Goal: Information Seeking & Learning: Learn about a topic

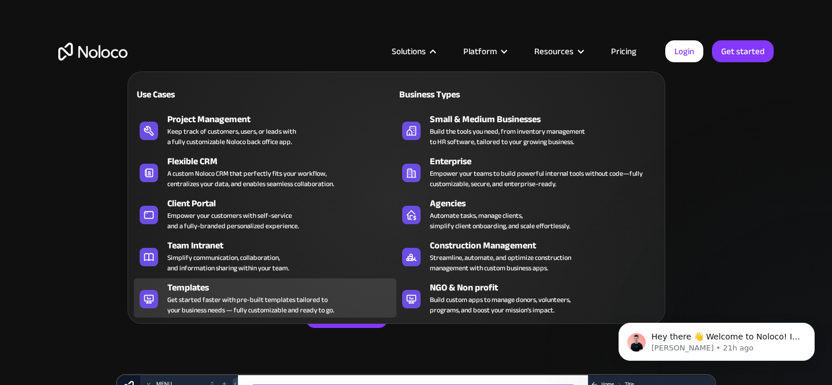
click at [242, 291] on div "Templates" at bounding box center [284, 288] width 234 height 14
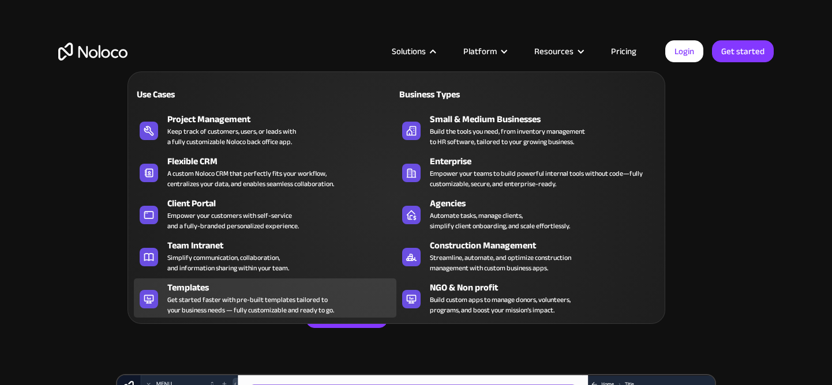
click at [224, 297] on div "Get started faster with pre-built templates tailored to your business needs — f…" at bounding box center [250, 305] width 167 height 21
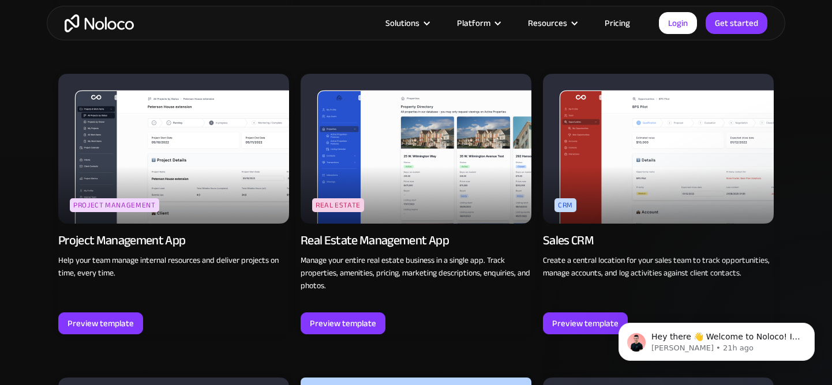
scroll to position [2050, 0]
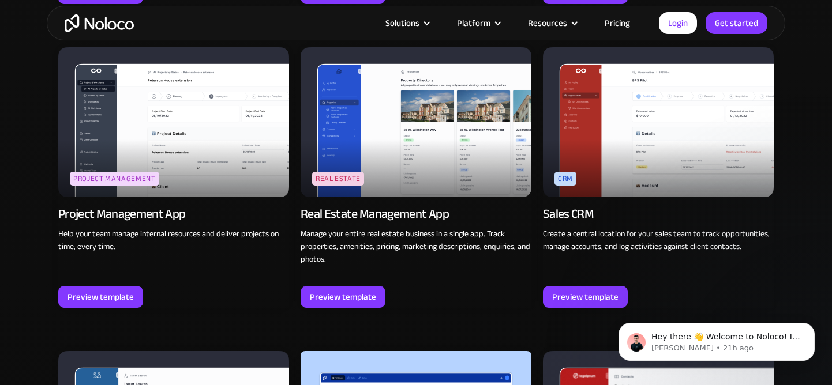
click at [407, 156] on img at bounding box center [416, 122] width 231 height 150
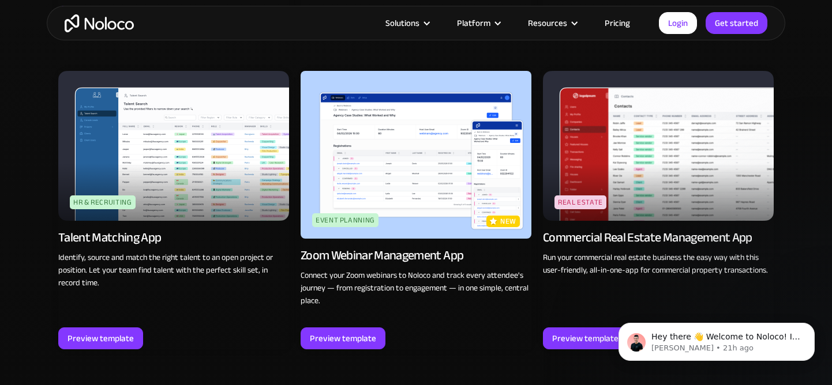
click at [430, 188] on img at bounding box center [416, 155] width 231 height 168
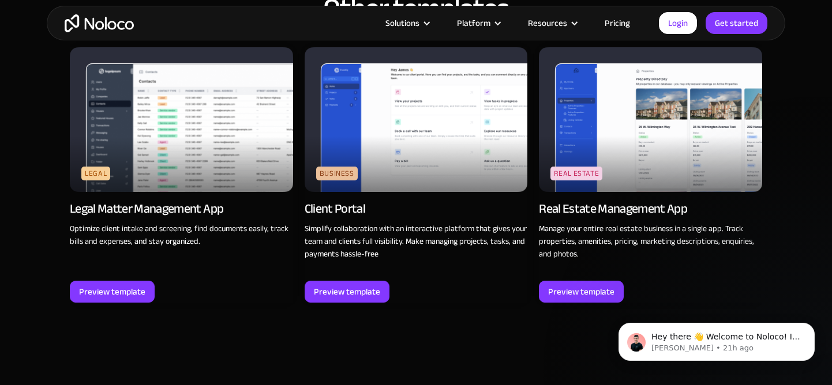
scroll to position [1337, 0]
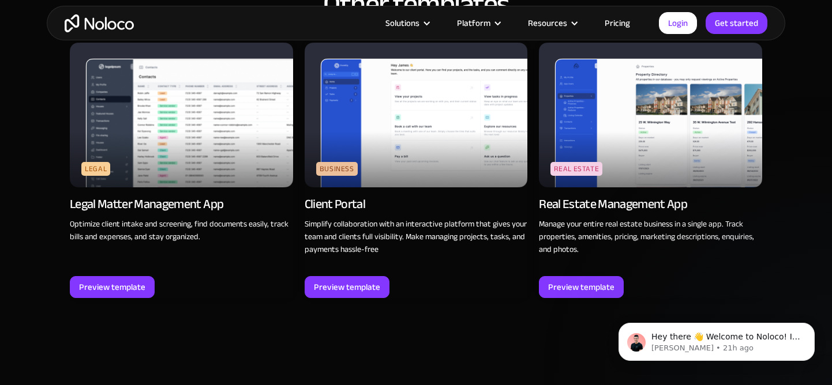
click at [200, 151] on img at bounding box center [181, 115] width 223 height 145
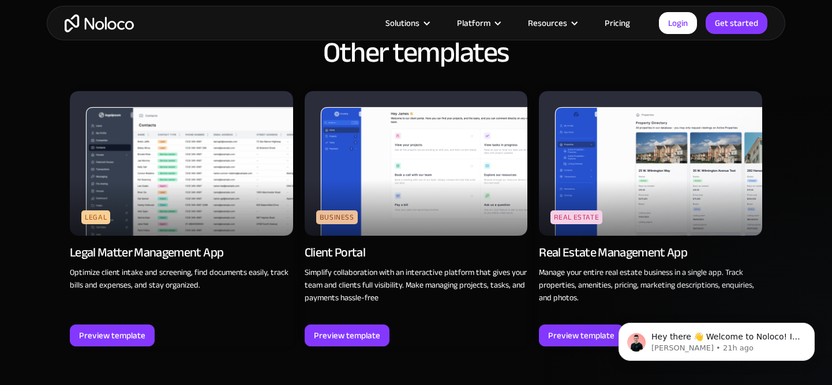
scroll to position [1287, 0]
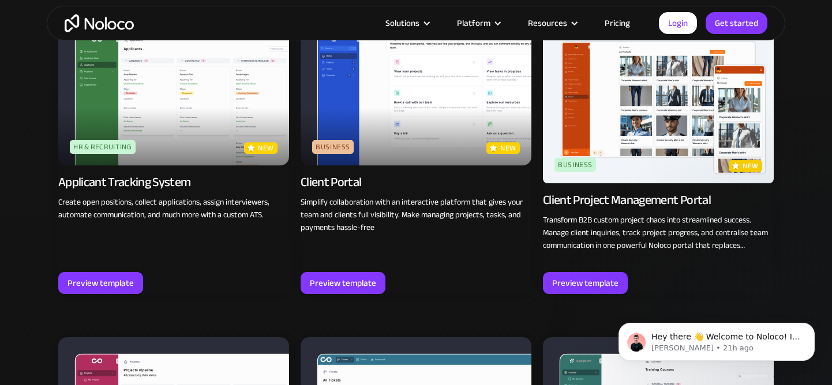
scroll to position [827, 0]
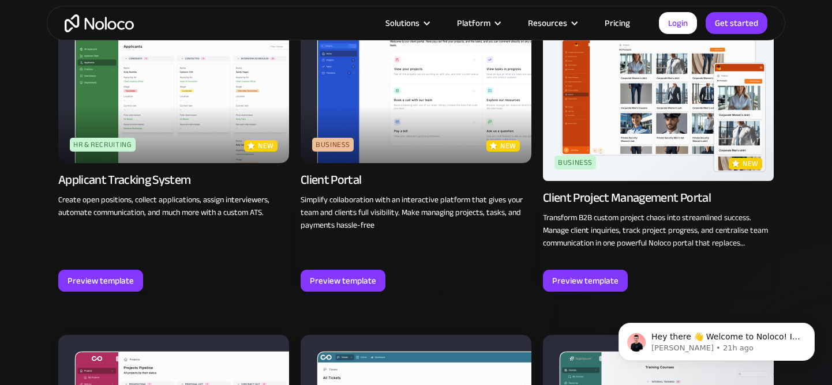
click at [419, 107] on img at bounding box center [416, 88] width 231 height 150
